Goal: Find specific page/section: Find specific page/section

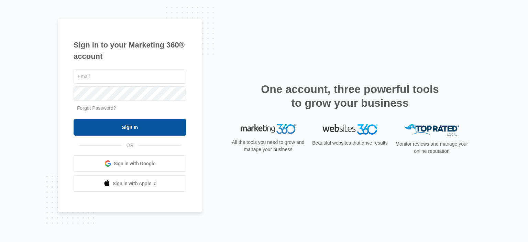
type input "[EMAIL_ADDRESS][DOMAIN_NAME]"
click at [141, 127] on input "Sign In" at bounding box center [130, 127] width 113 height 16
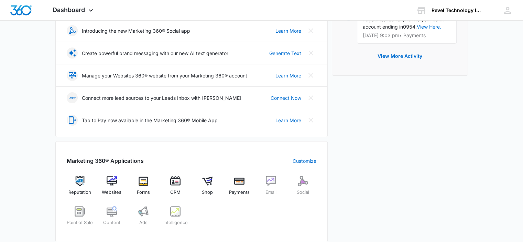
scroll to position [172, 0]
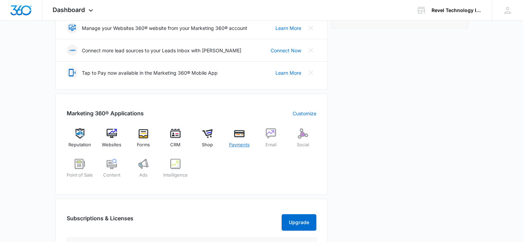
click at [244, 143] on span "Payments" at bounding box center [239, 144] width 21 height 7
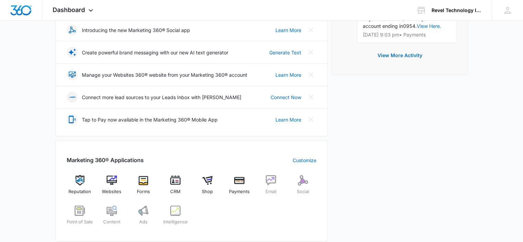
scroll to position [137, 0]
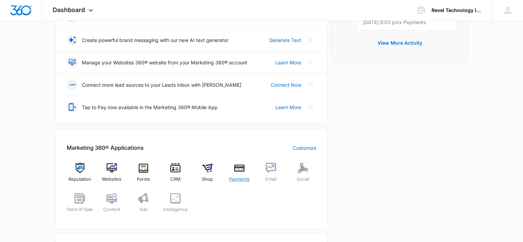
click at [246, 176] on span "Payments" at bounding box center [239, 179] width 21 height 7
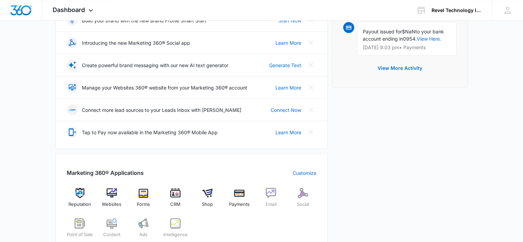
scroll to position [206, 0]
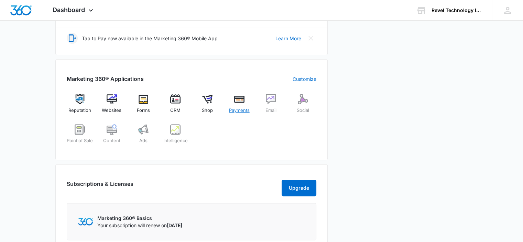
click at [243, 103] on img at bounding box center [239, 99] width 10 height 10
